Goal: Information Seeking & Learning: Learn about a topic

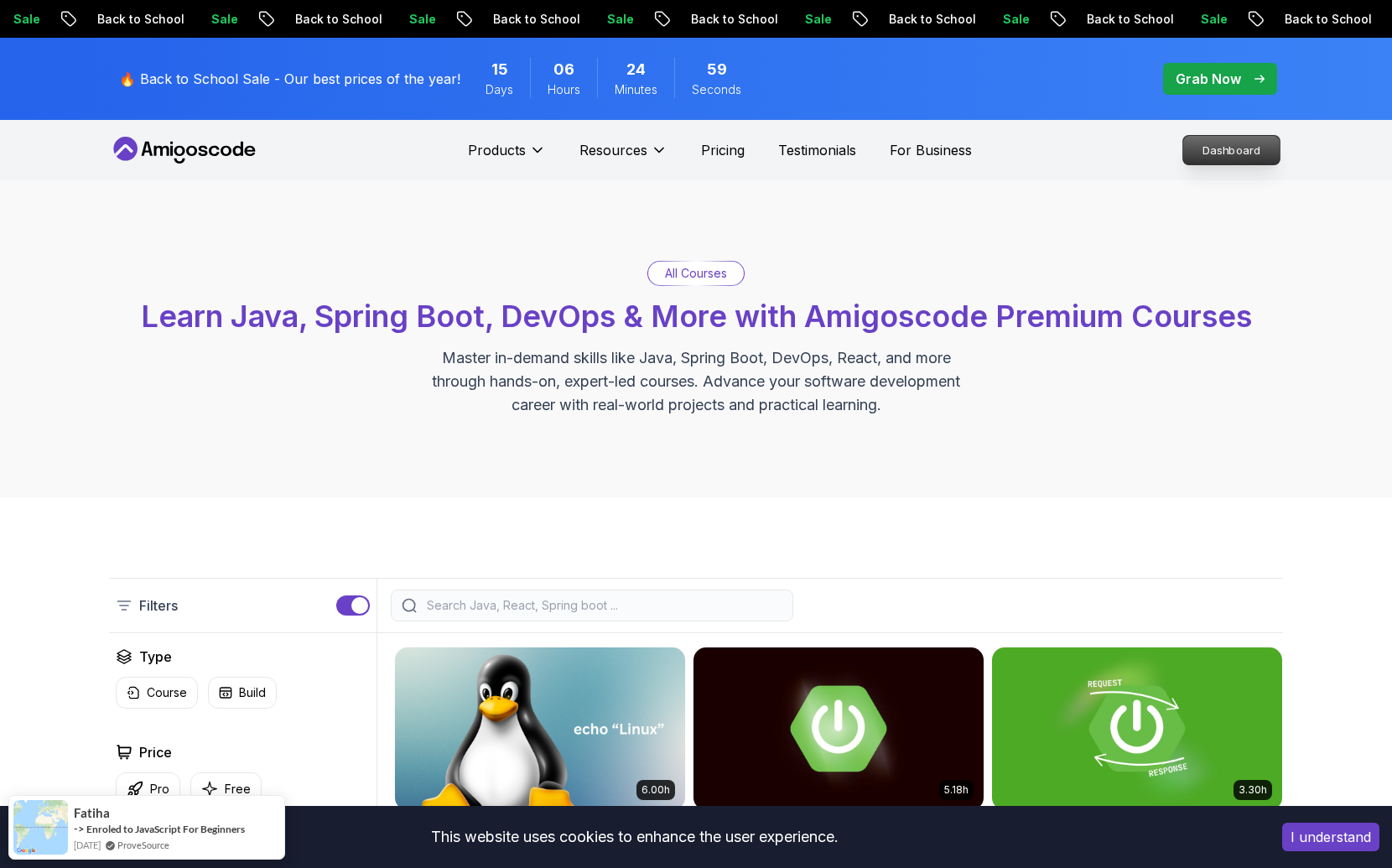
click at [1262, 160] on p "Dashboard" at bounding box center [1231, 150] width 96 height 28
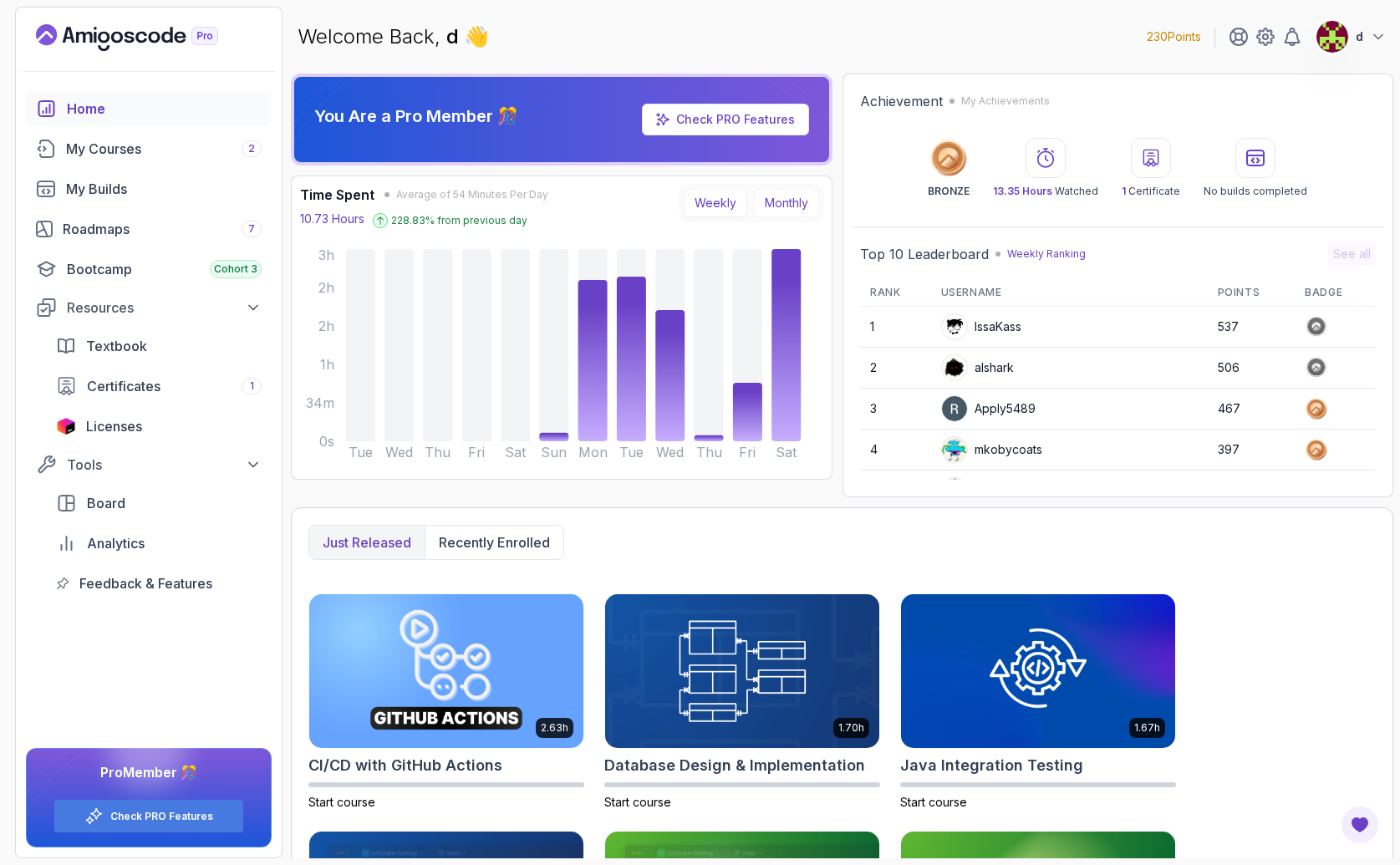
click at [781, 208] on button "Monthly" at bounding box center [787, 203] width 65 height 28
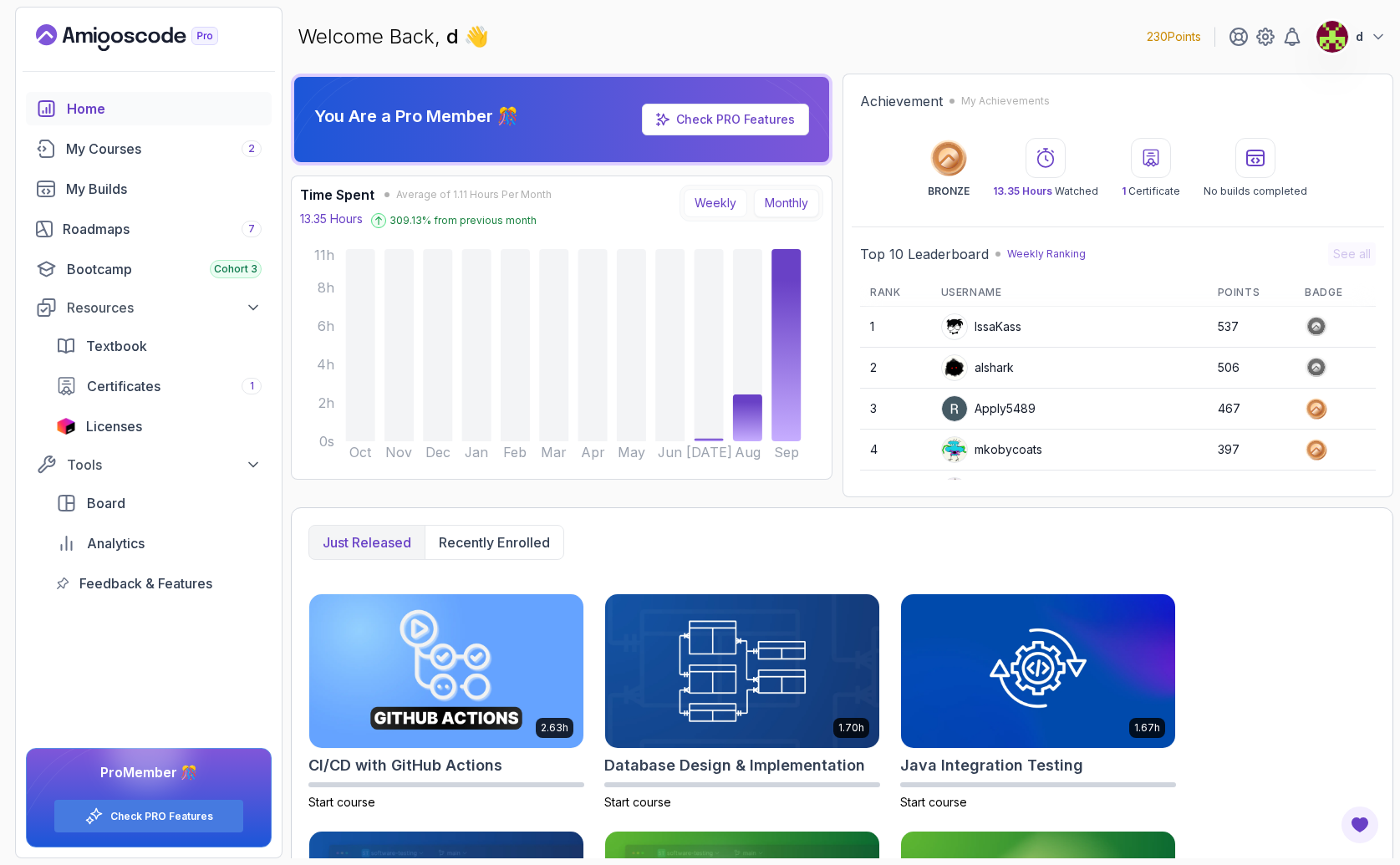
click at [711, 199] on button "Weekly" at bounding box center [715, 203] width 63 height 28
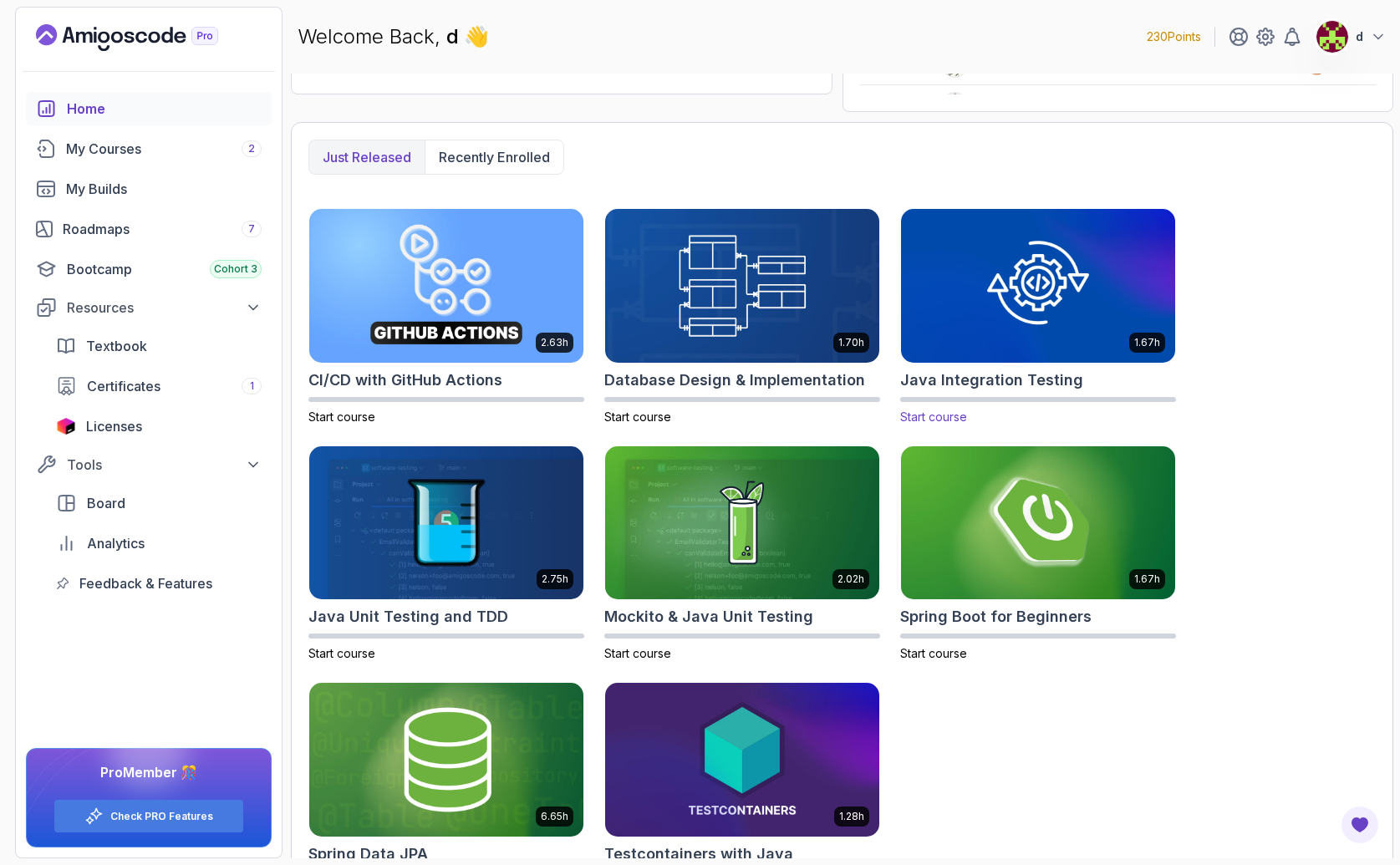
scroll to position [444, 0]
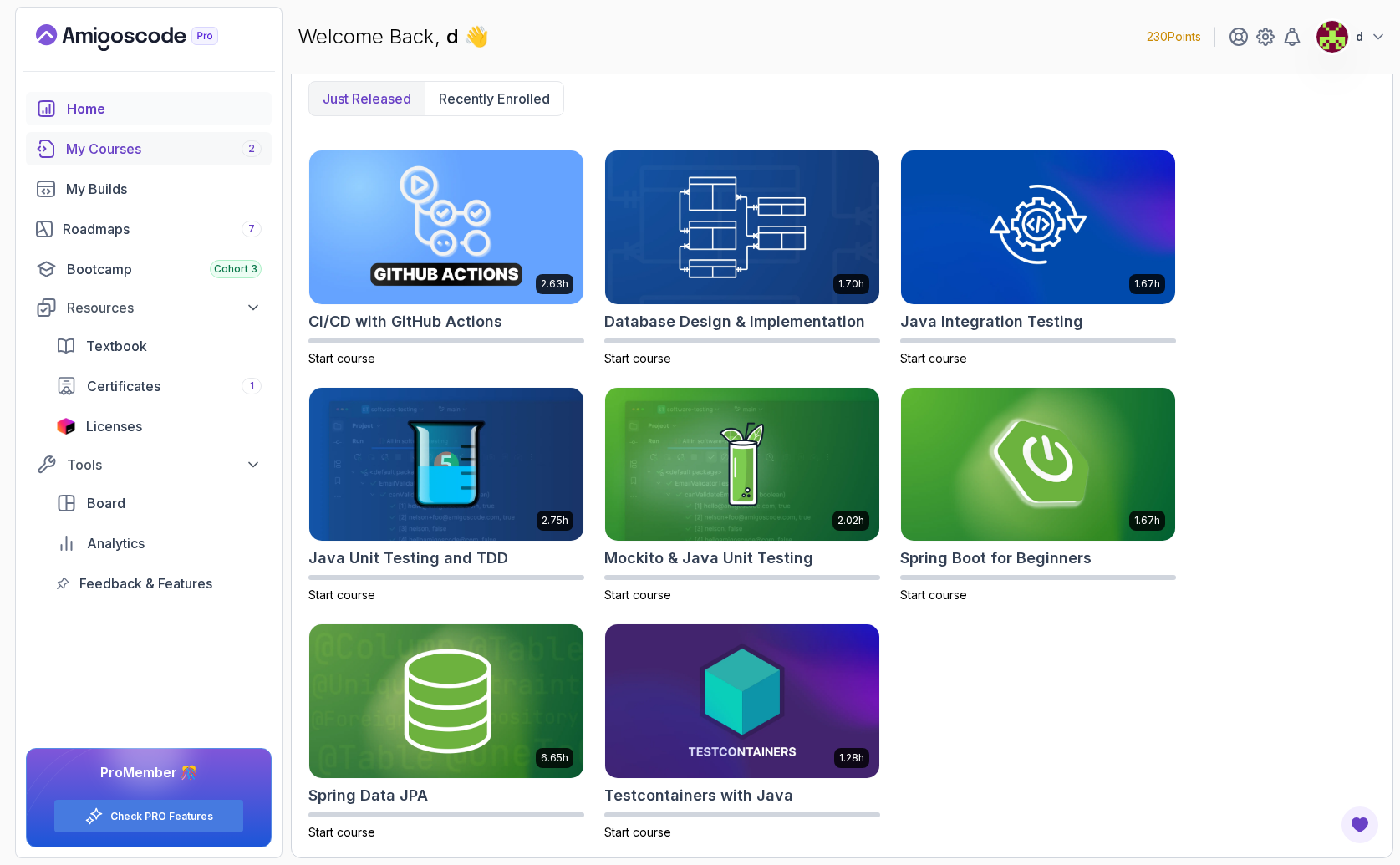
click at [149, 156] on div "My Courses 2" at bounding box center [164, 149] width 196 height 20
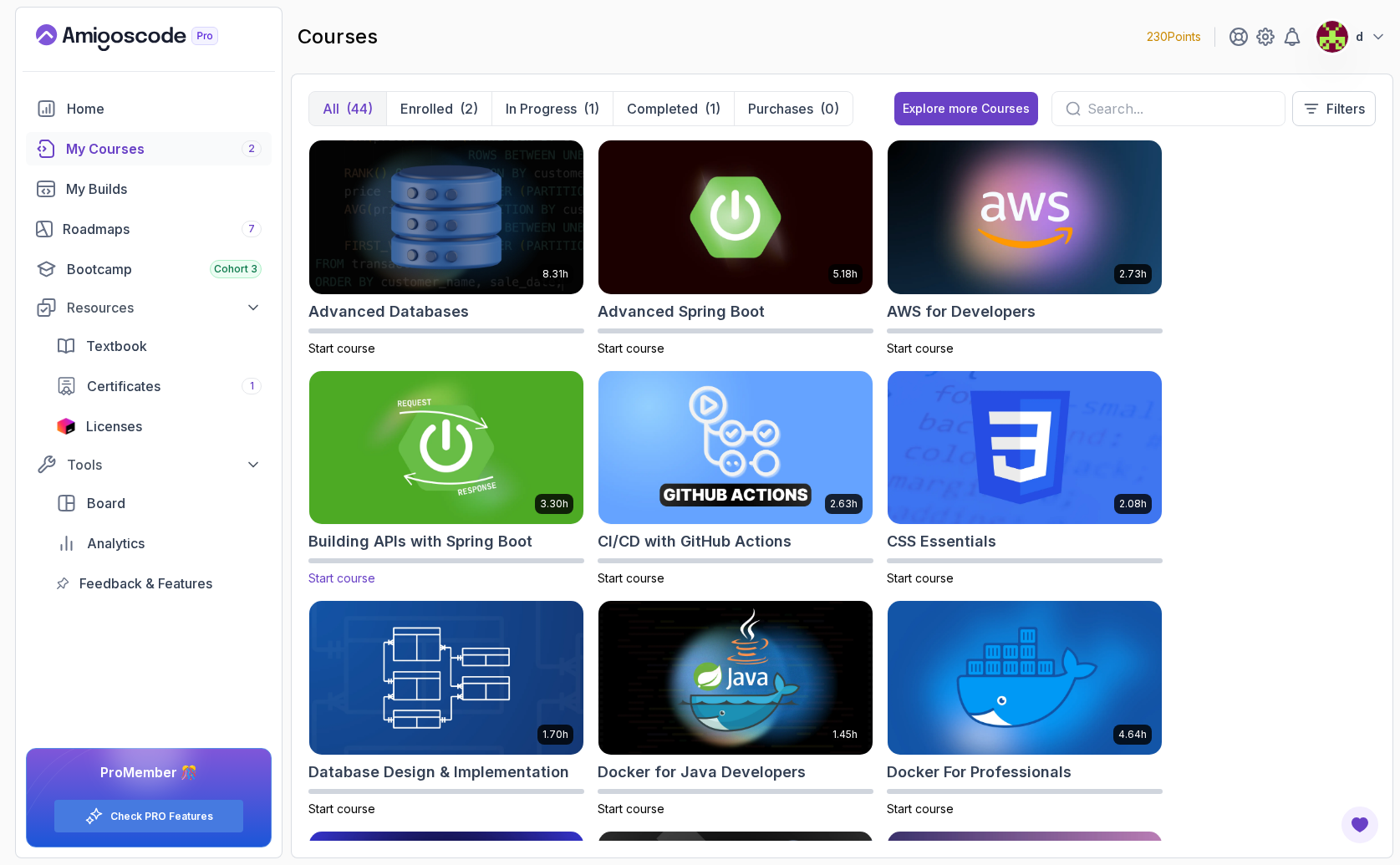
click at [468, 461] on img at bounding box center [446, 447] width 287 height 161
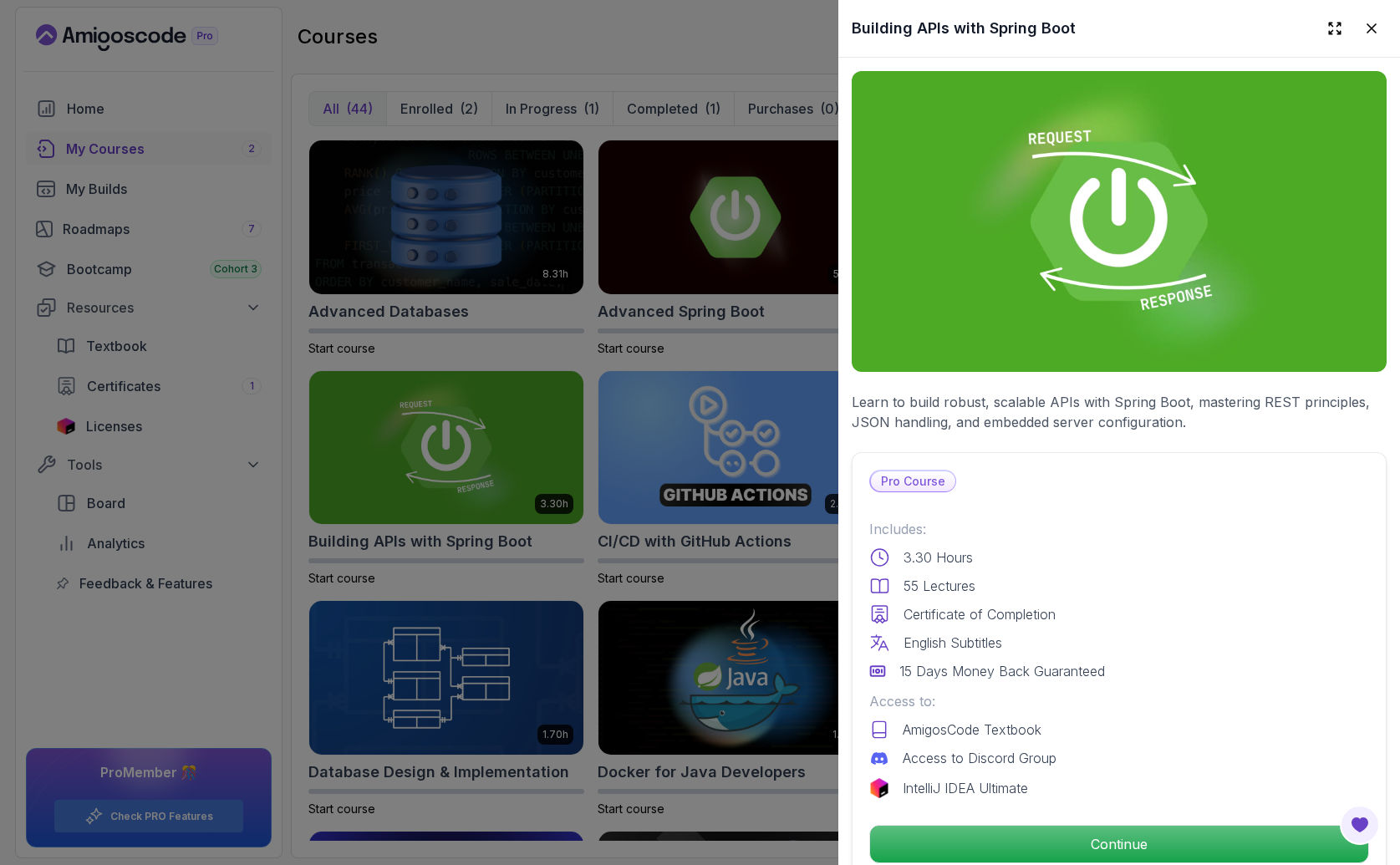
click at [242, 694] on div at bounding box center [700, 432] width 1400 height 865
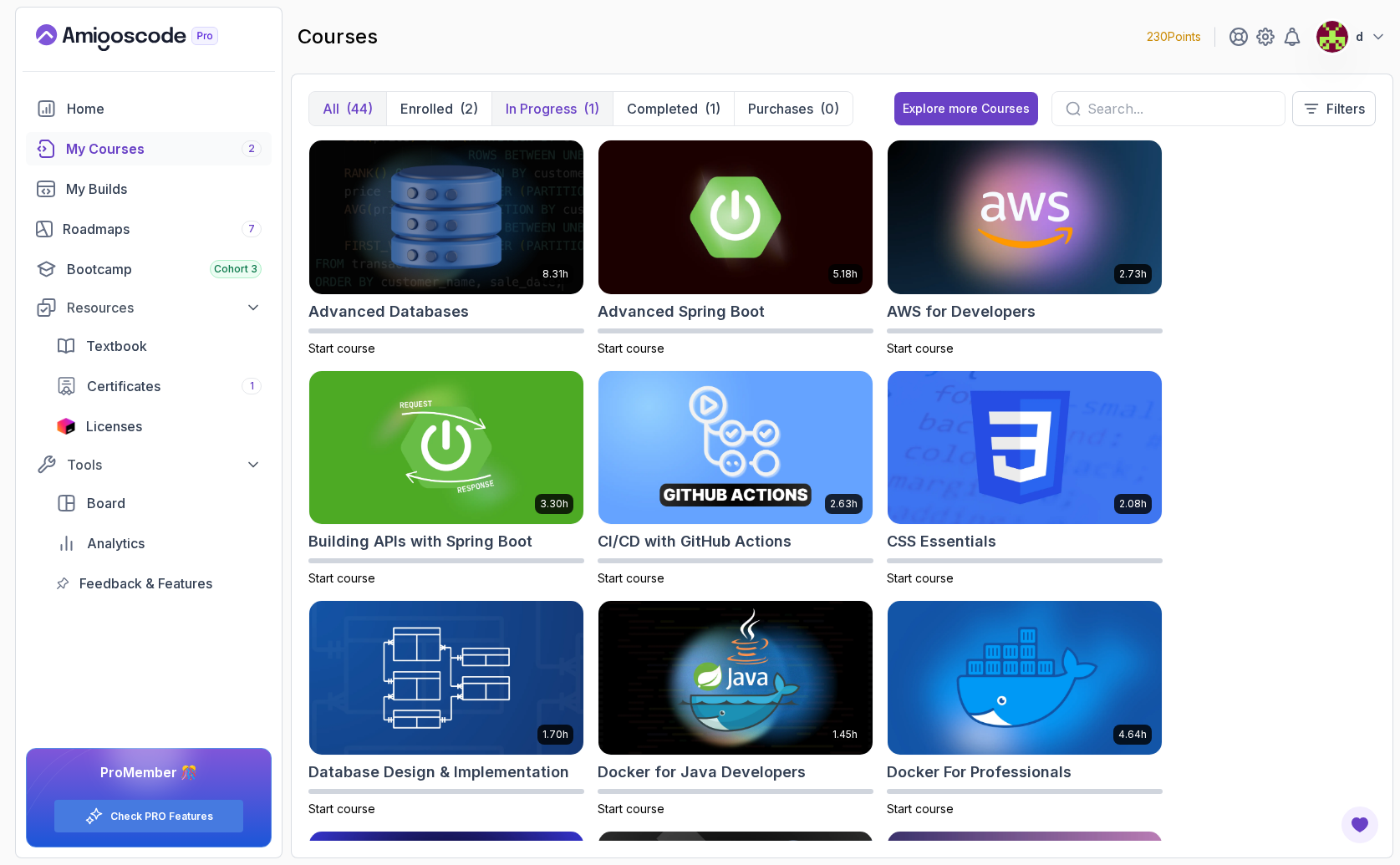
click at [546, 123] on button "In Progress (1)" at bounding box center [552, 108] width 122 height 33
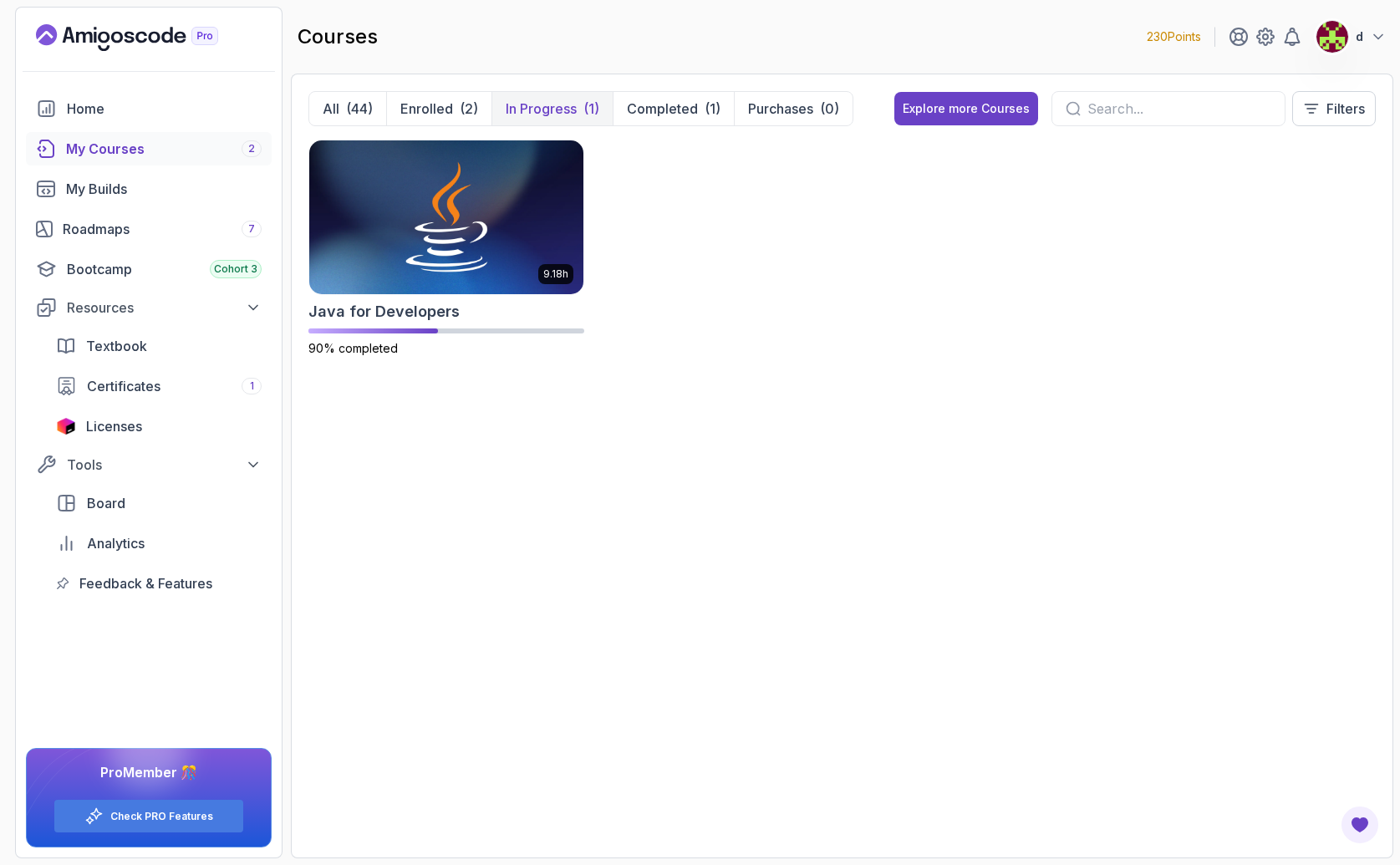
click at [539, 105] on p "In Progress" at bounding box center [541, 108] width 71 height 20
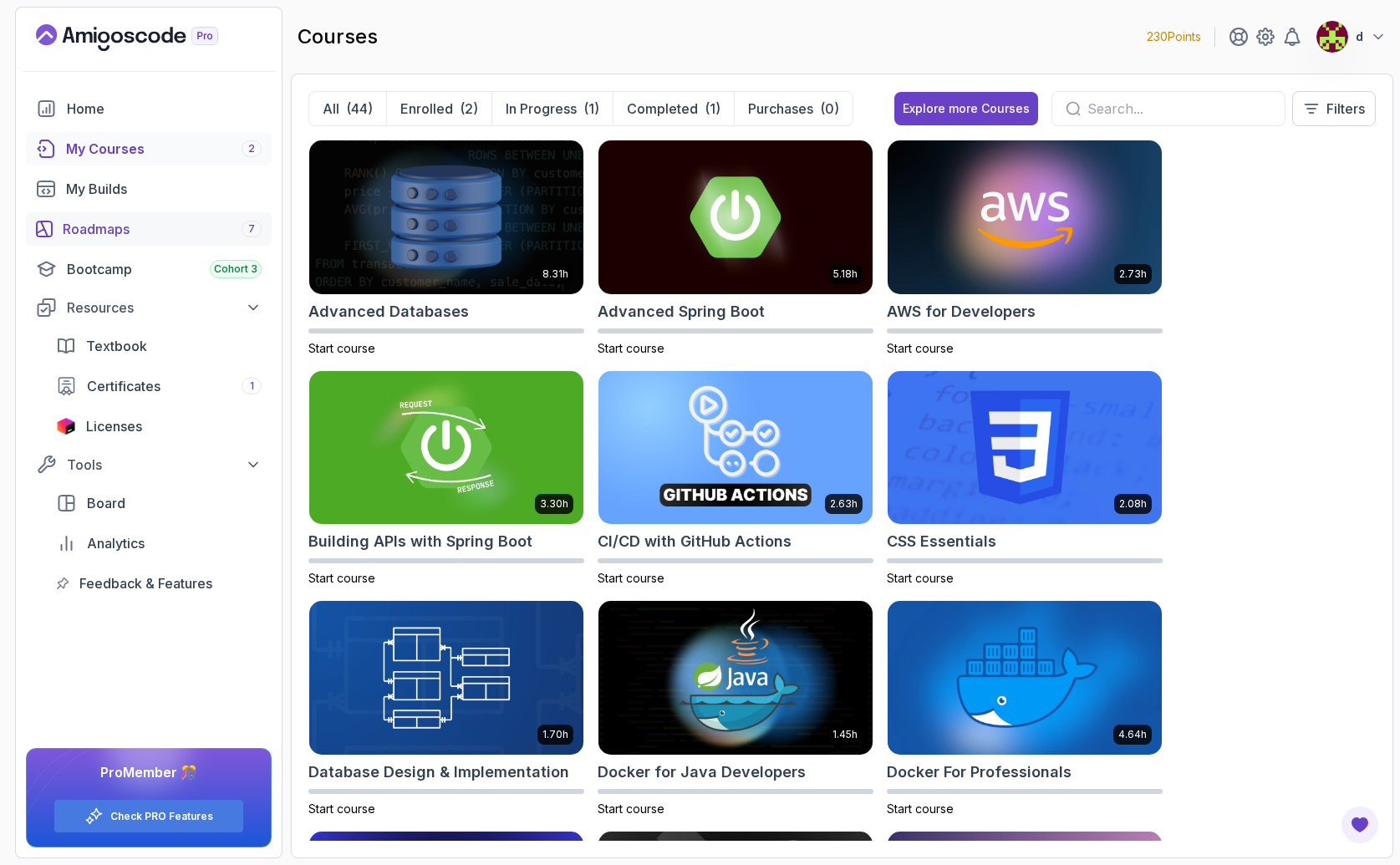
click at [117, 223] on div "Roadmaps 7" at bounding box center [162, 229] width 199 height 20
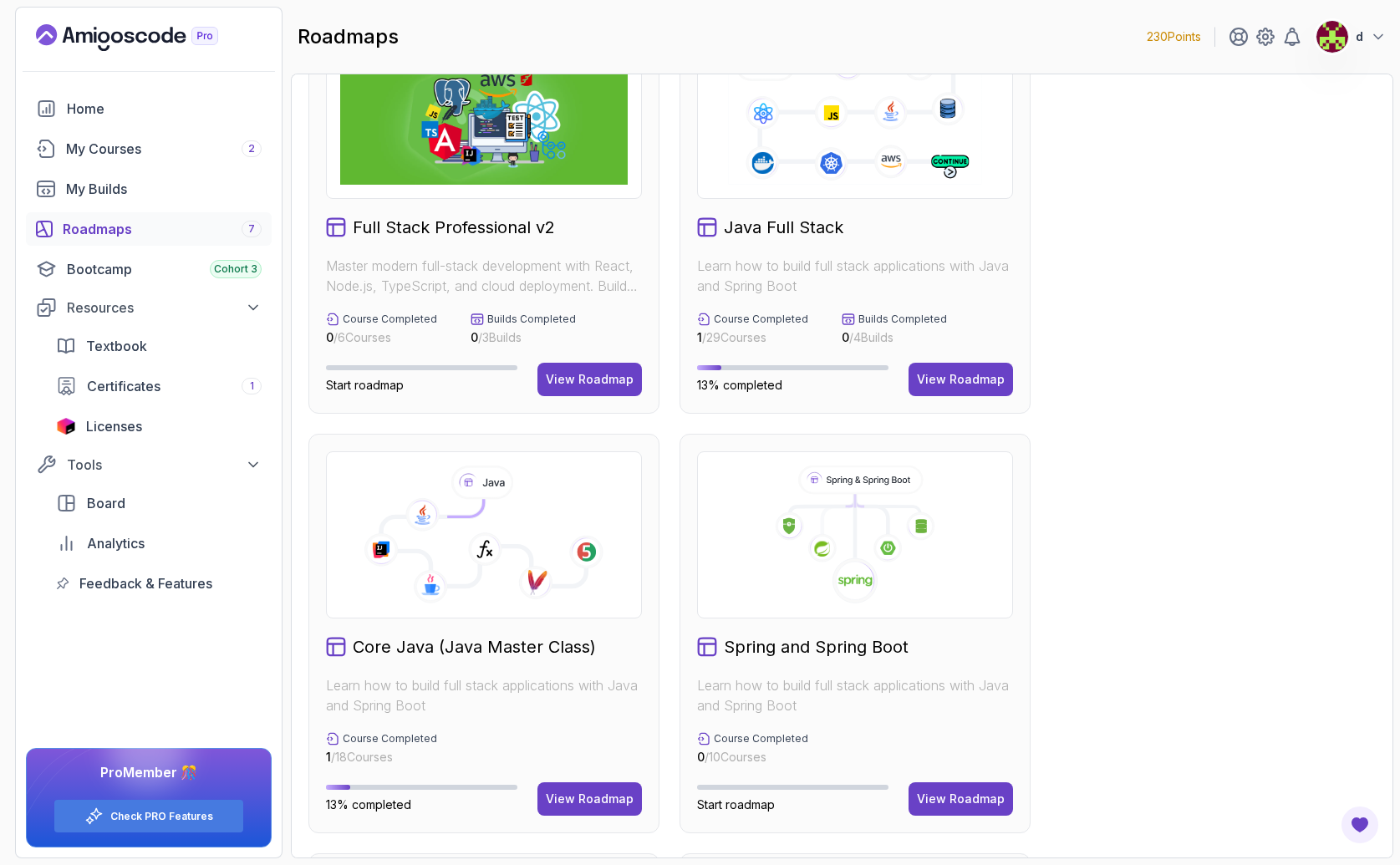
scroll to position [121, 0]
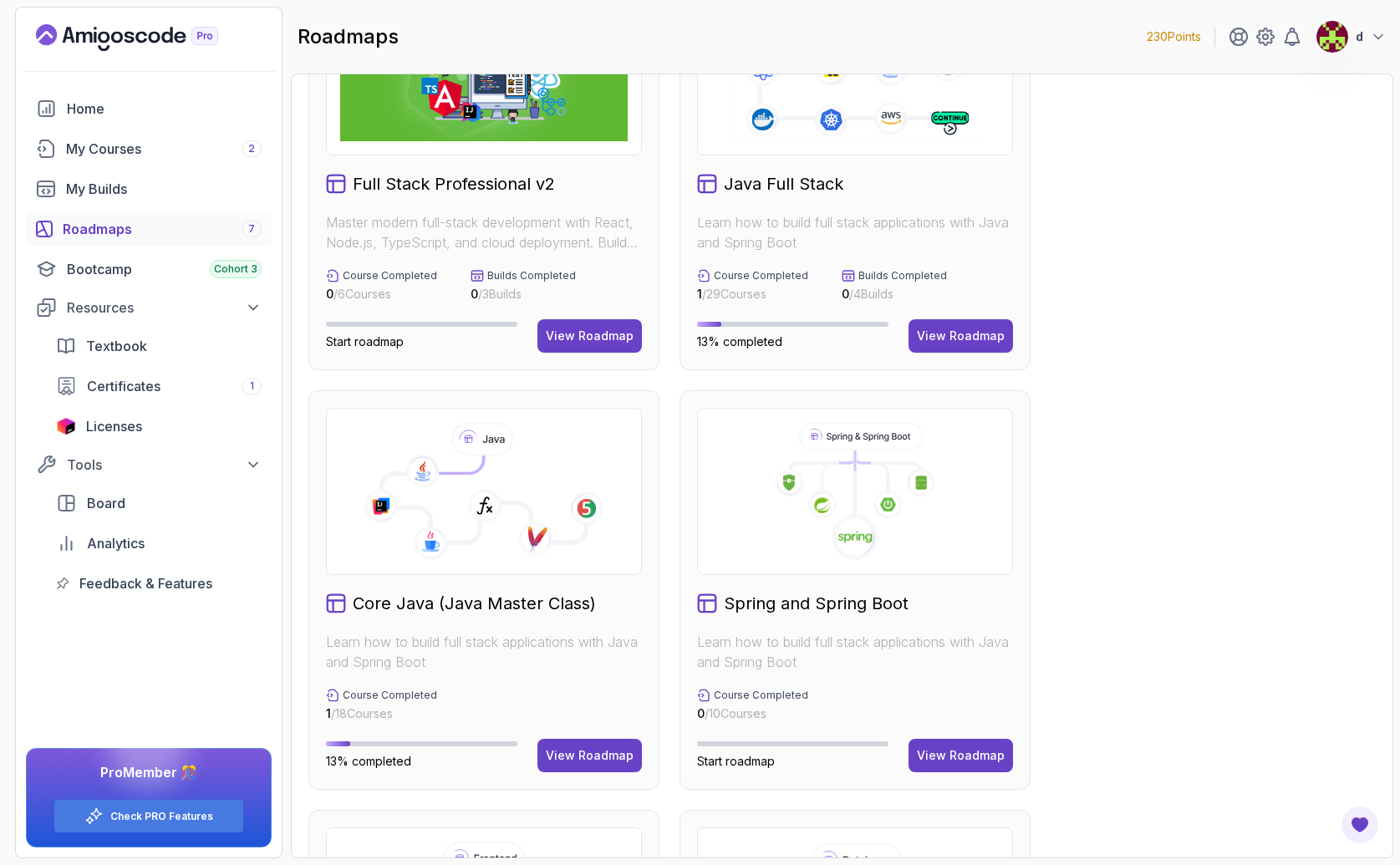
click at [517, 519] on icon at bounding box center [484, 492] width 287 height 139
click at [598, 751] on div "View Roadmap" at bounding box center [590, 755] width 88 height 17
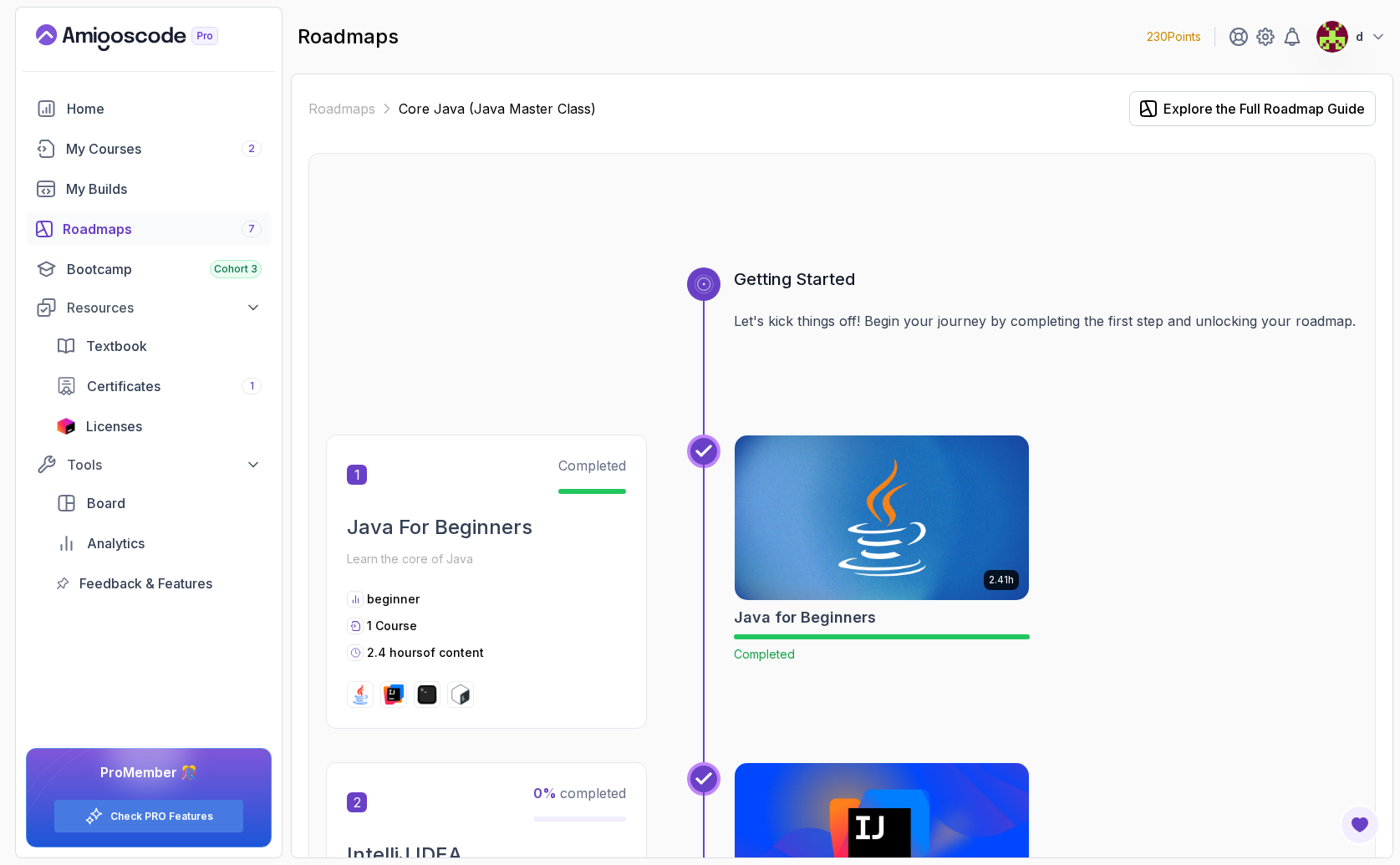
click at [121, 225] on div "Roadmaps 7" at bounding box center [162, 229] width 199 height 20
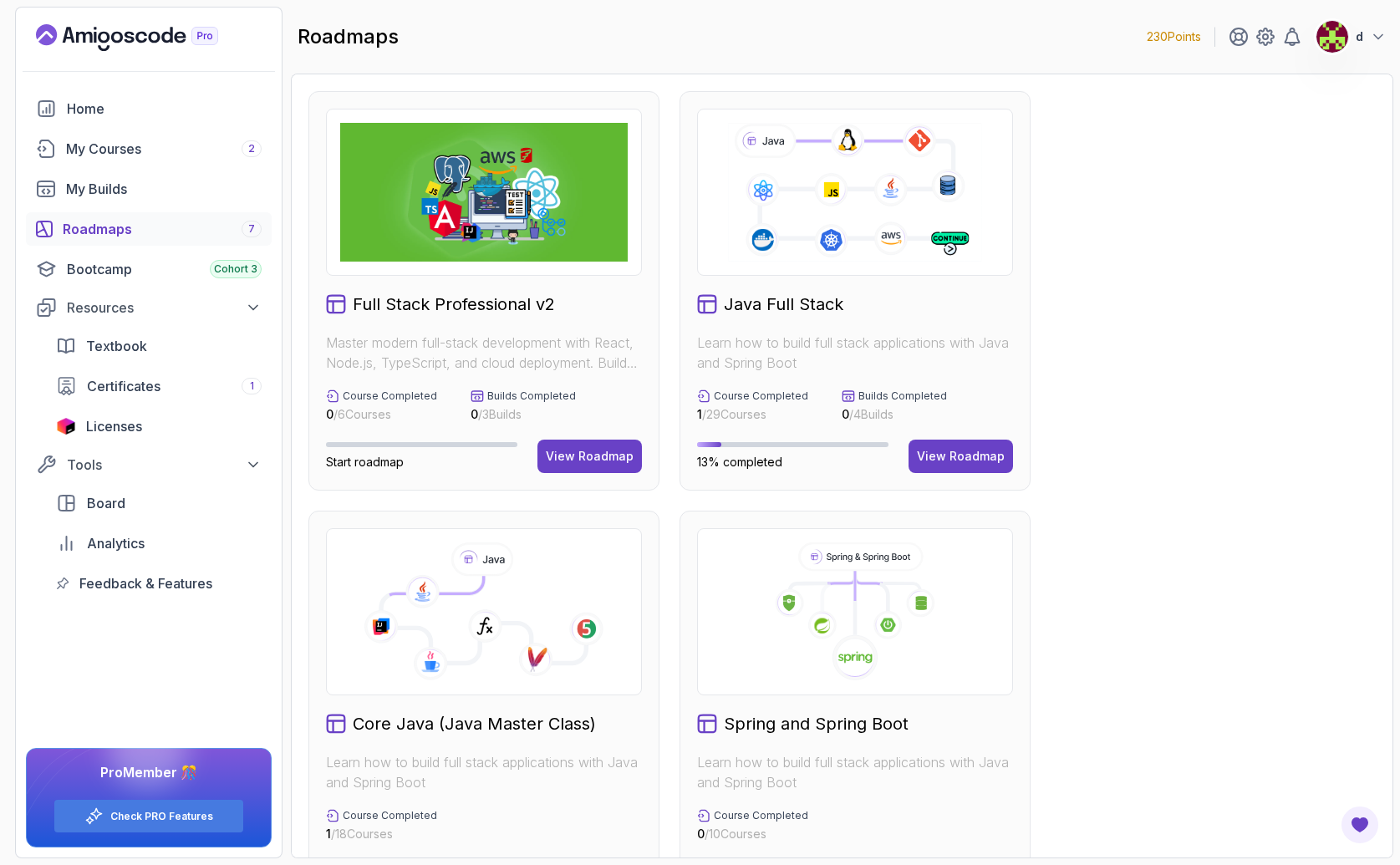
click at [819, 619] on image at bounding box center [821, 625] width 15 height 15
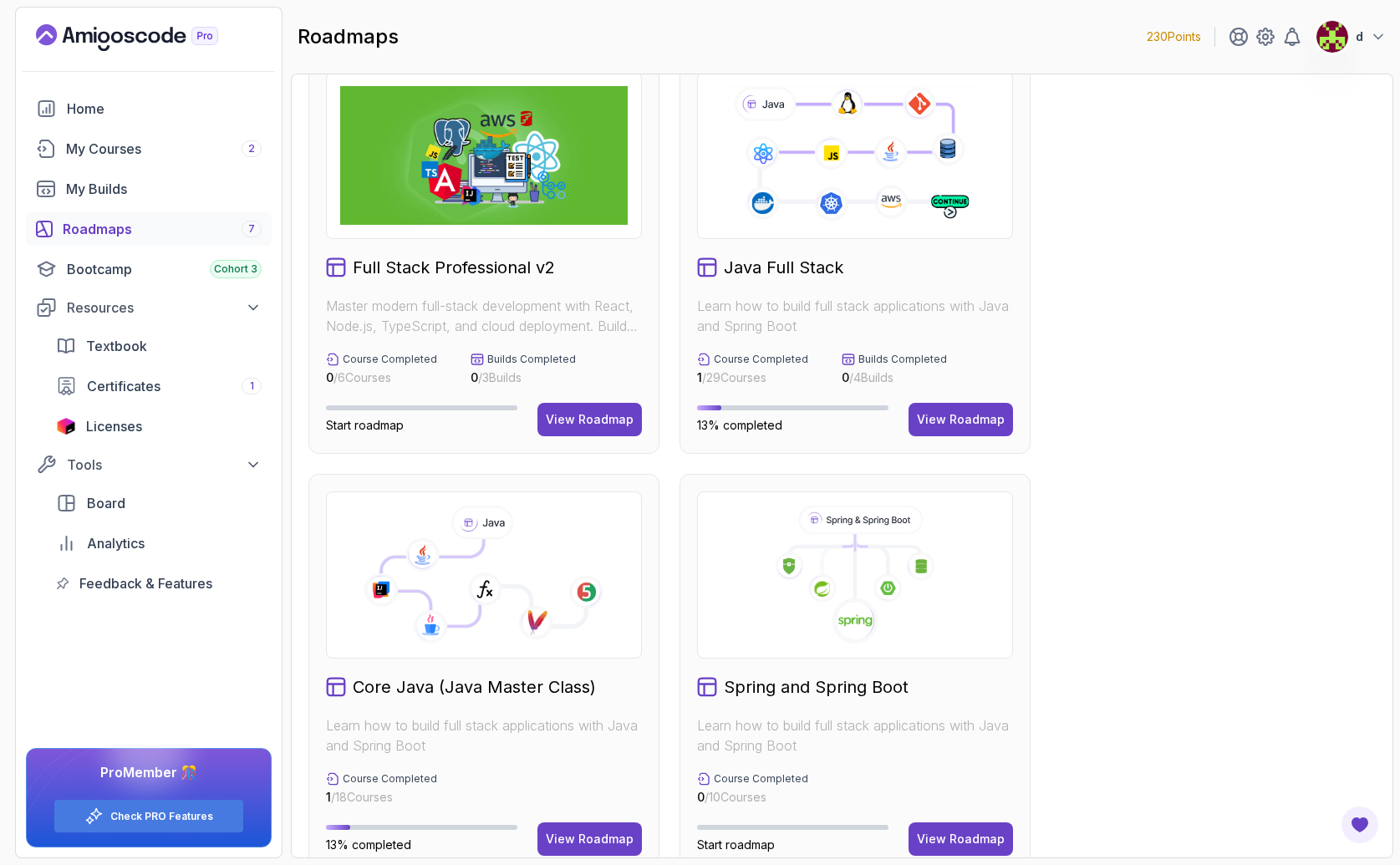
scroll to position [416, 0]
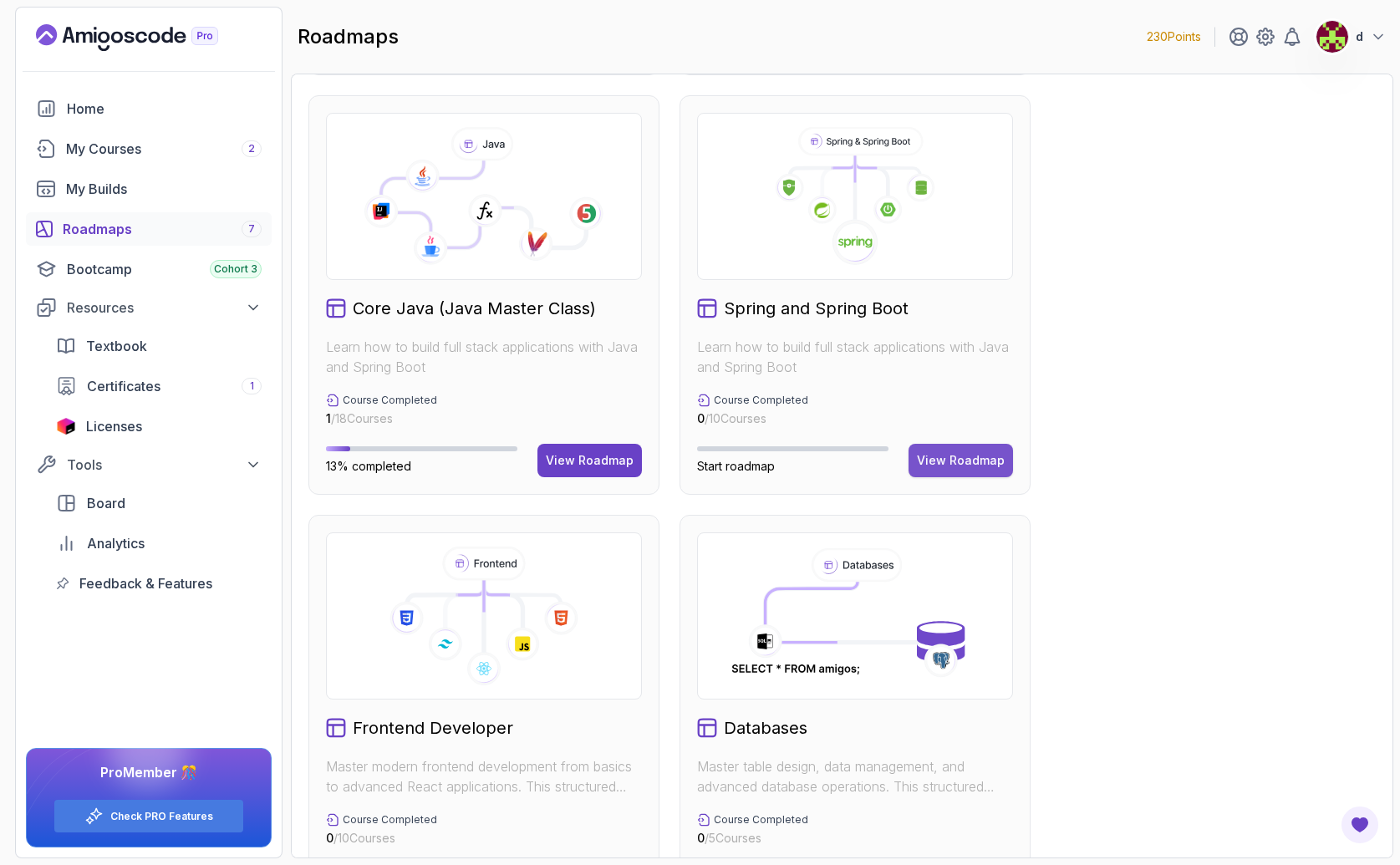
click at [981, 473] on button "View Roadmap" at bounding box center [960, 461] width 105 height 33
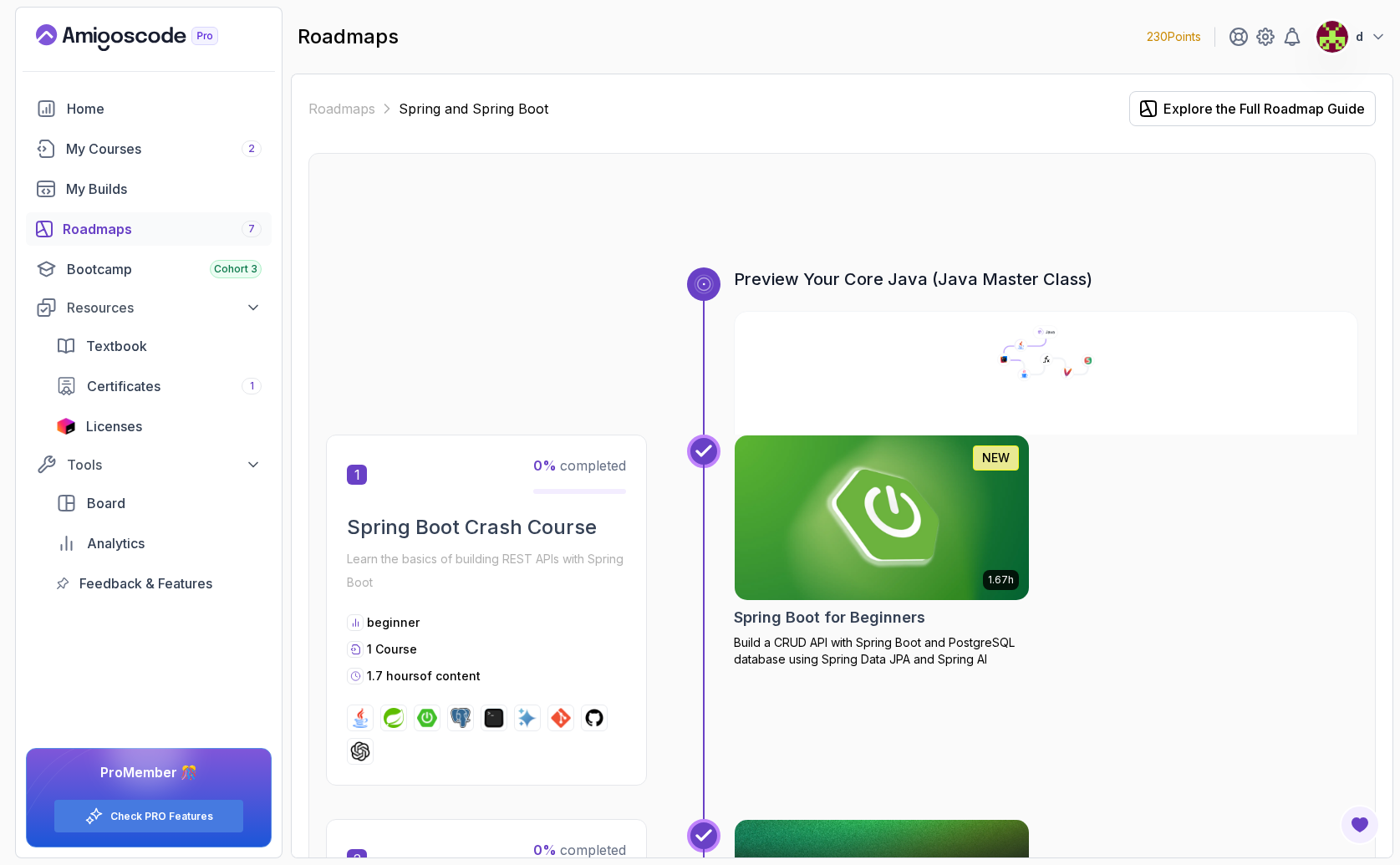
click at [928, 522] on img at bounding box center [882, 518] width 308 height 173
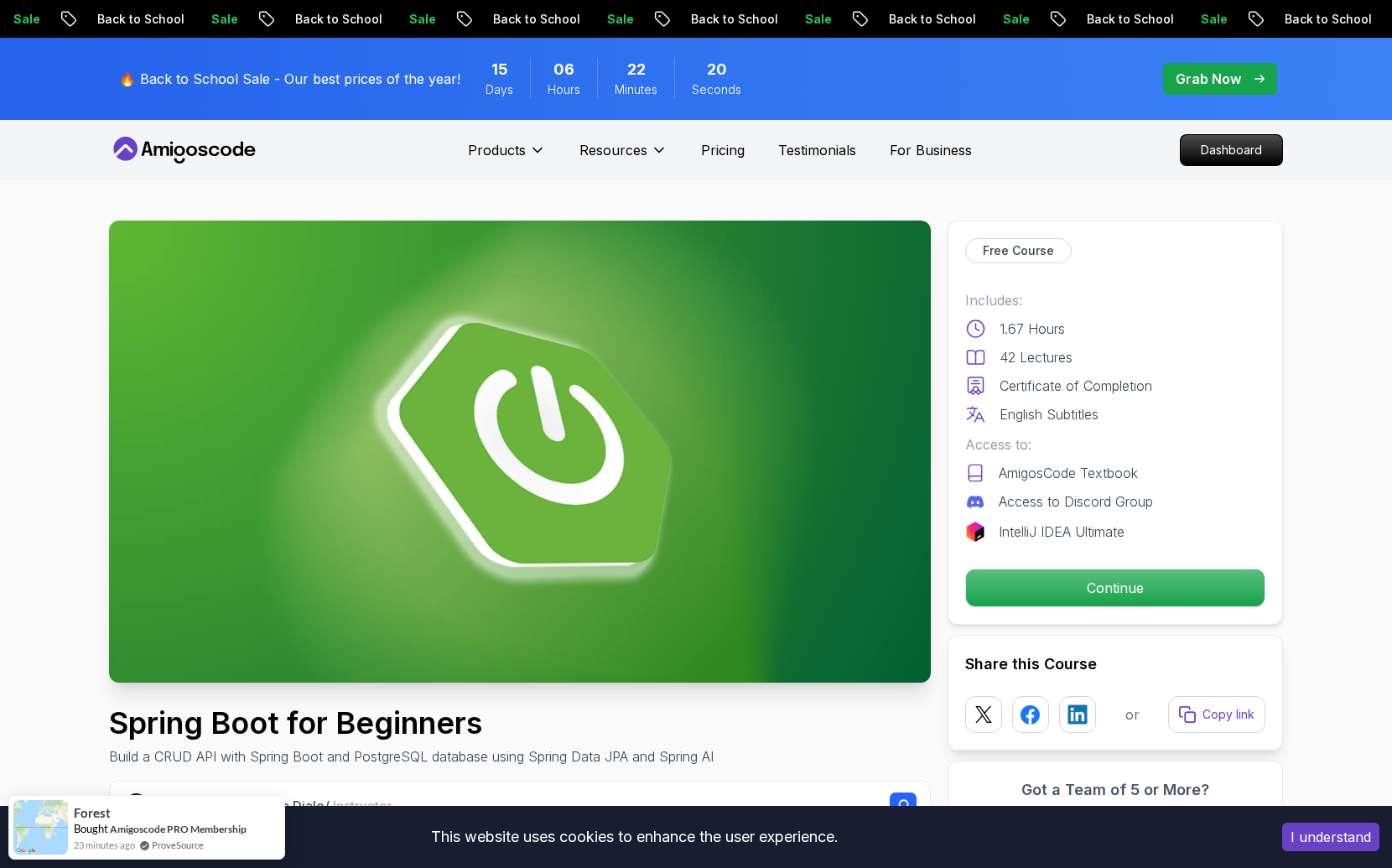
click at [1098, 582] on p "Continue" at bounding box center [1115, 588] width 284 height 35
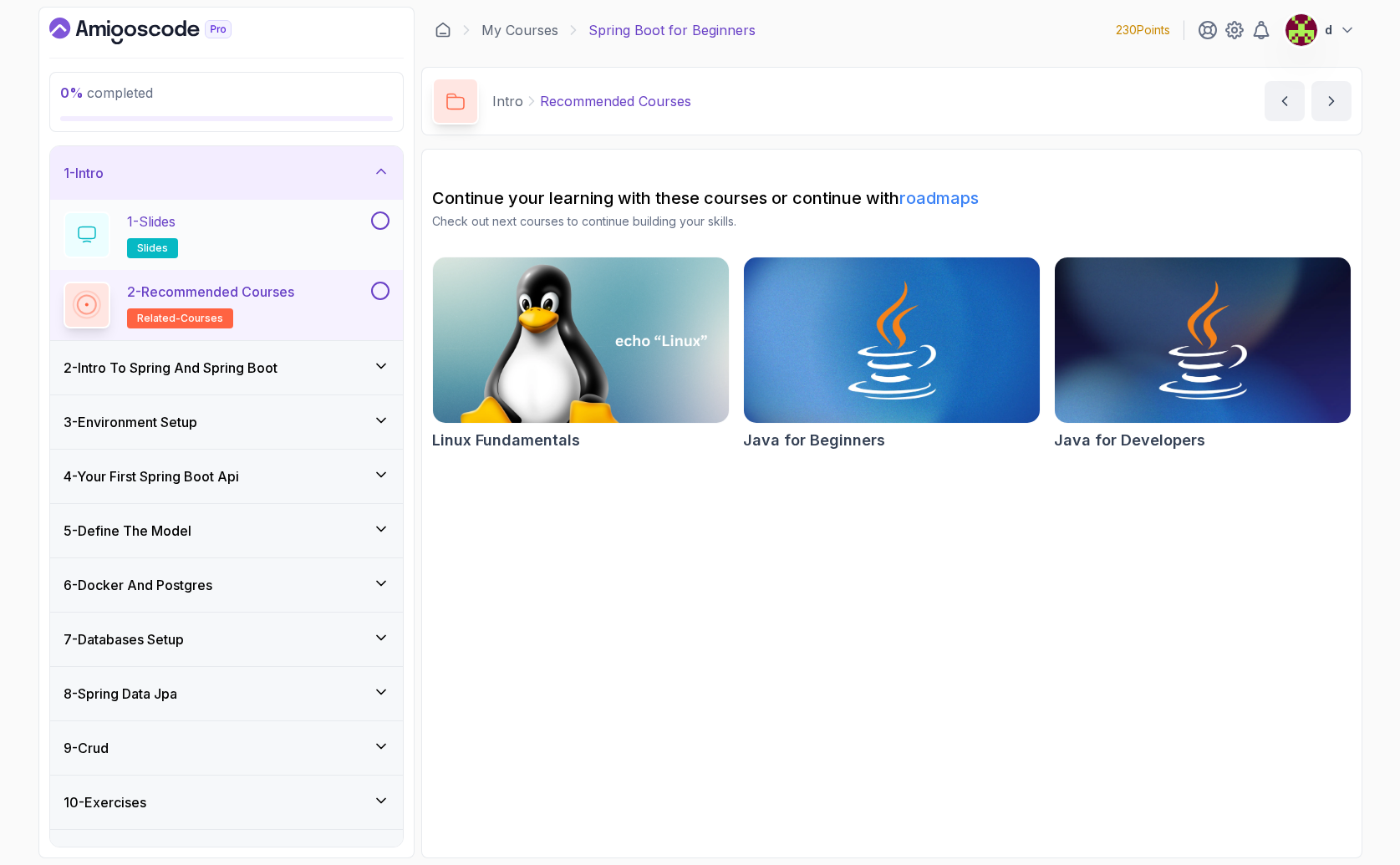
click at [302, 223] on div "1 - Slides slides" at bounding box center [215, 234] width 304 height 47
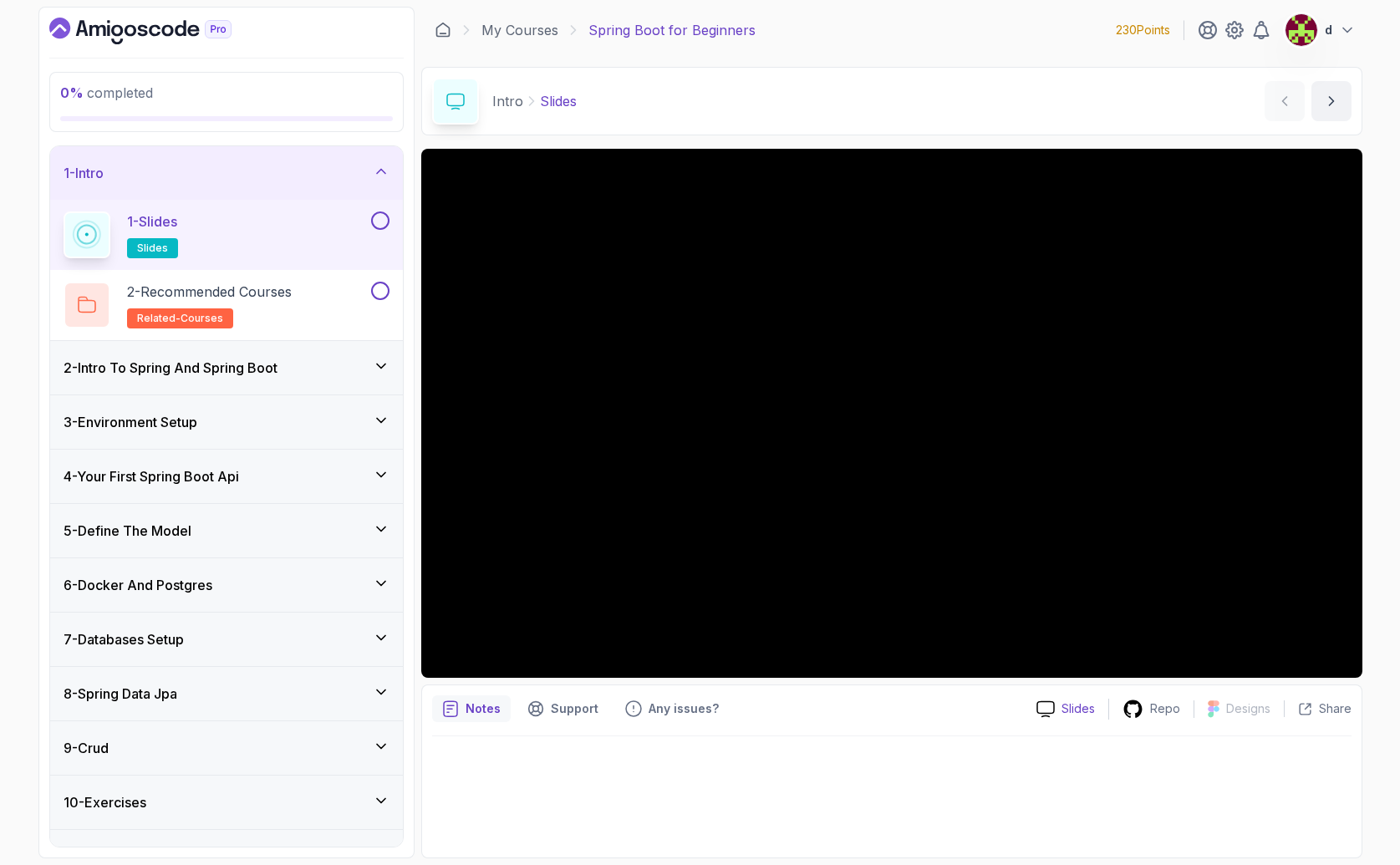
click at [1070, 711] on p "Slides" at bounding box center [1078, 708] width 33 height 17
